Goal: Task Accomplishment & Management: Use online tool/utility

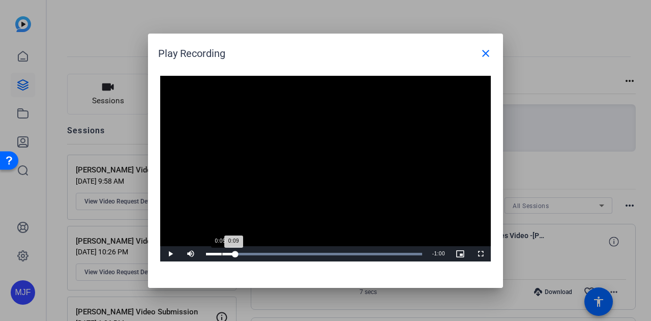
scroll to position [1296, 0]
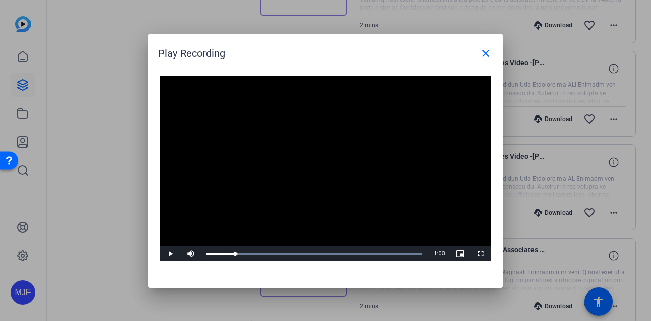
click at [170, 254] on span "Video Player" at bounding box center [170, 254] width 20 height 0
click at [169, 254] on span "Video Player" at bounding box center [170, 254] width 20 height 0
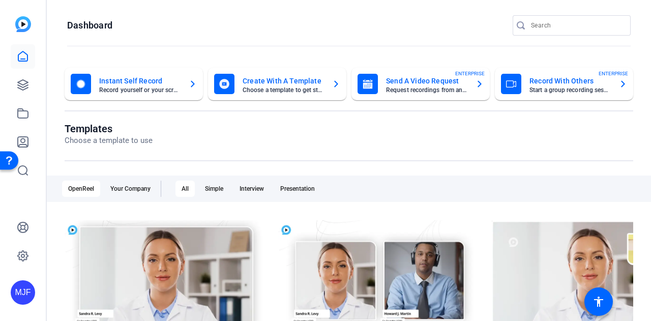
click at [35, 88] on div "MJF" at bounding box center [23, 160] width 46 height 321
click at [24, 84] on icon at bounding box center [23, 85] width 10 height 10
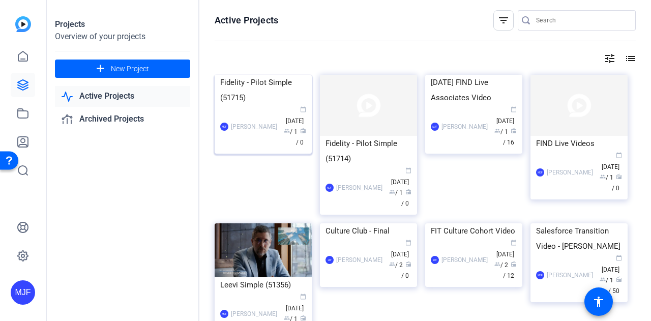
click at [266, 105] on div "Fidelity - Pilot Simple (51715)" at bounding box center [263, 90] width 86 height 31
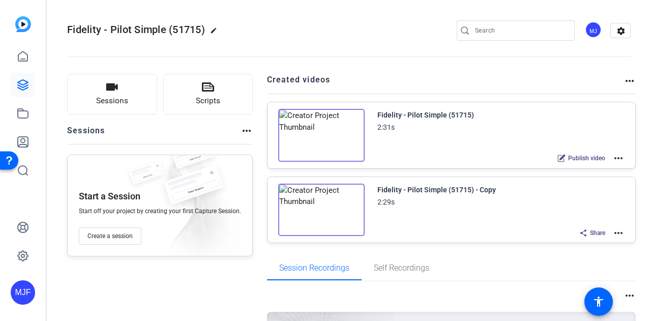
click at [613, 155] on mat-icon "more_horiz" at bounding box center [619, 158] width 12 height 12
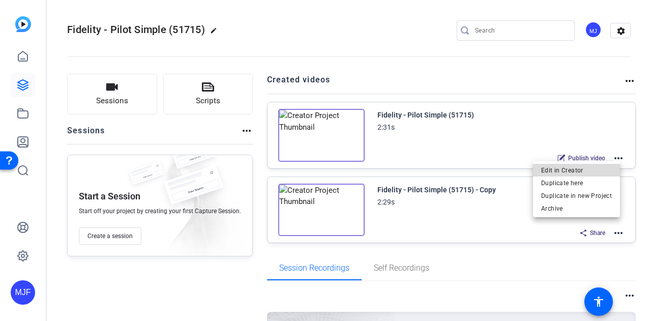
click at [580, 170] on span "Edit in Creator" at bounding box center [576, 170] width 71 height 12
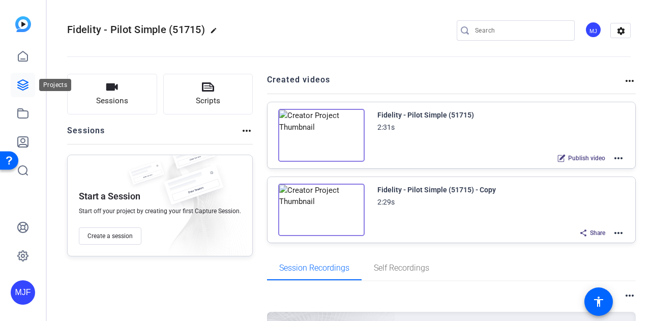
click at [18, 83] on icon at bounding box center [23, 85] width 12 height 12
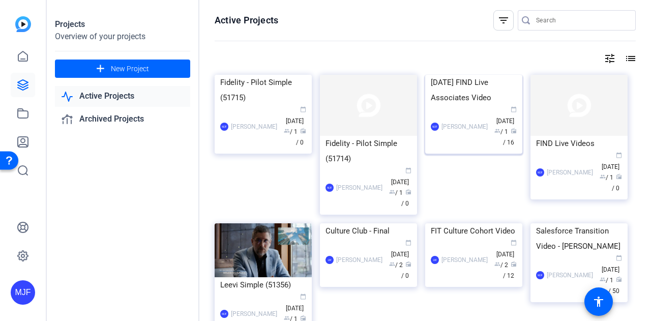
click at [450, 105] on div "October 2025 FIND Live Associates Video" at bounding box center [474, 90] width 86 height 31
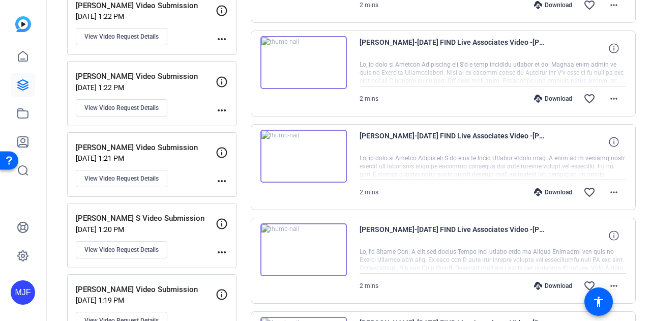
scroll to position [889, 0]
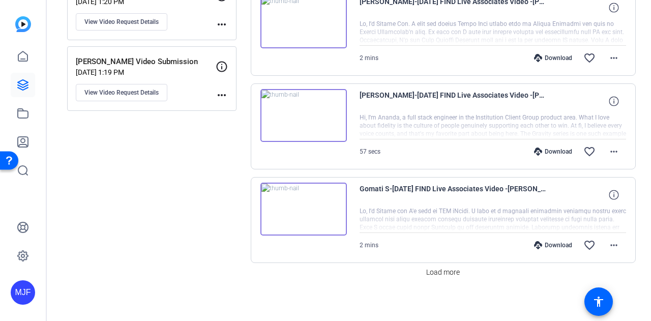
click at [472, 269] on div "Load more" at bounding box center [444, 272] width 386 height 18
click at [444, 269] on span "Load more" at bounding box center [443, 272] width 34 height 11
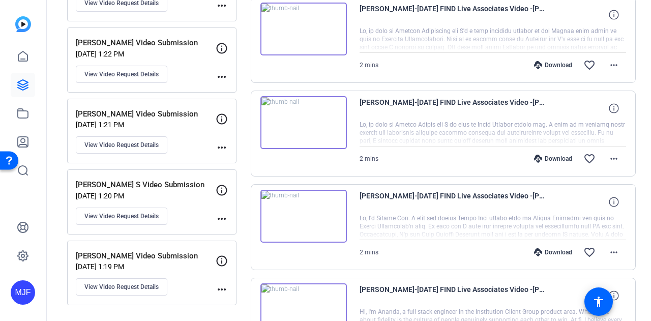
scroll to position [717, 0]
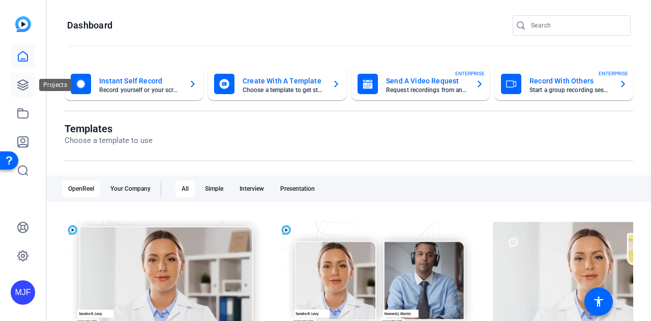
click at [32, 83] on link at bounding box center [23, 85] width 24 height 24
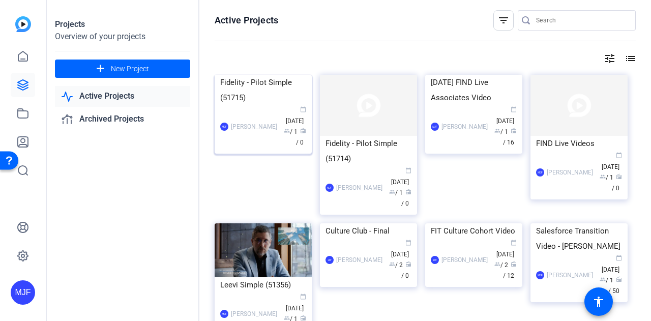
click at [272, 105] on div "Fidelity - Pilot Simple (51715)" at bounding box center [263, 90] width 86 height 31
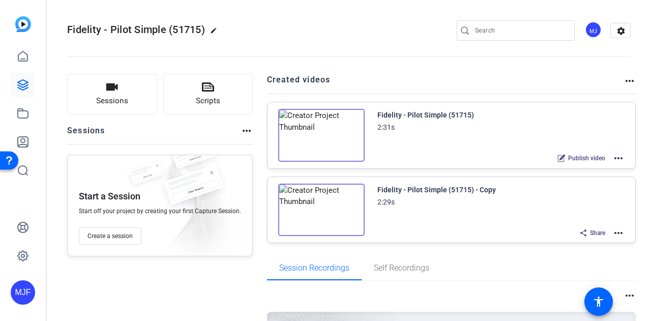
click at [613, 157] on mat-icon "more_horiz" at bounding box center [619, 158] width 12 height 12
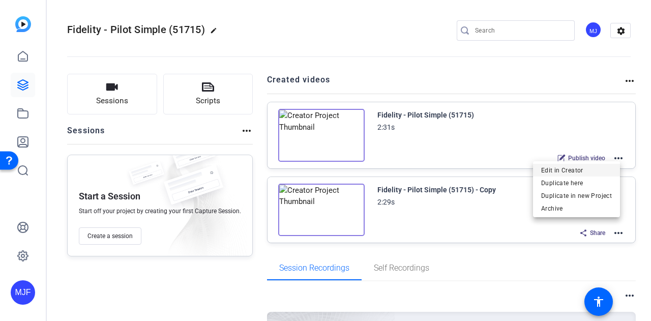
click at [604, 167] on span "Edit in Creator" at bounding box center [576, 170] width 71 height 12
